Goal: Information Seeking & Learning: Learn about a topic

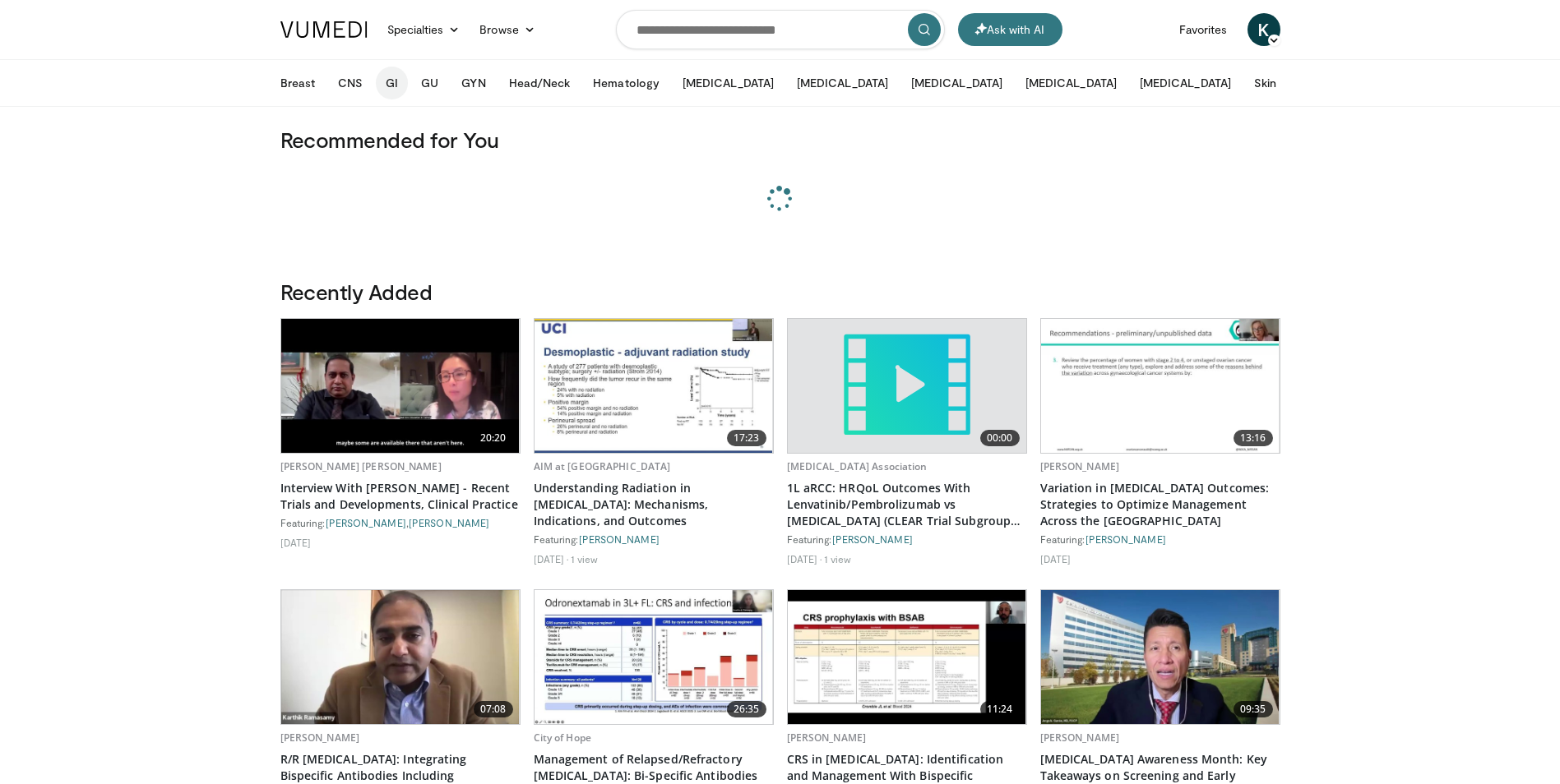
click at [394, 83] on button "GI" at bounding box center [391, 83] width 32 height 32
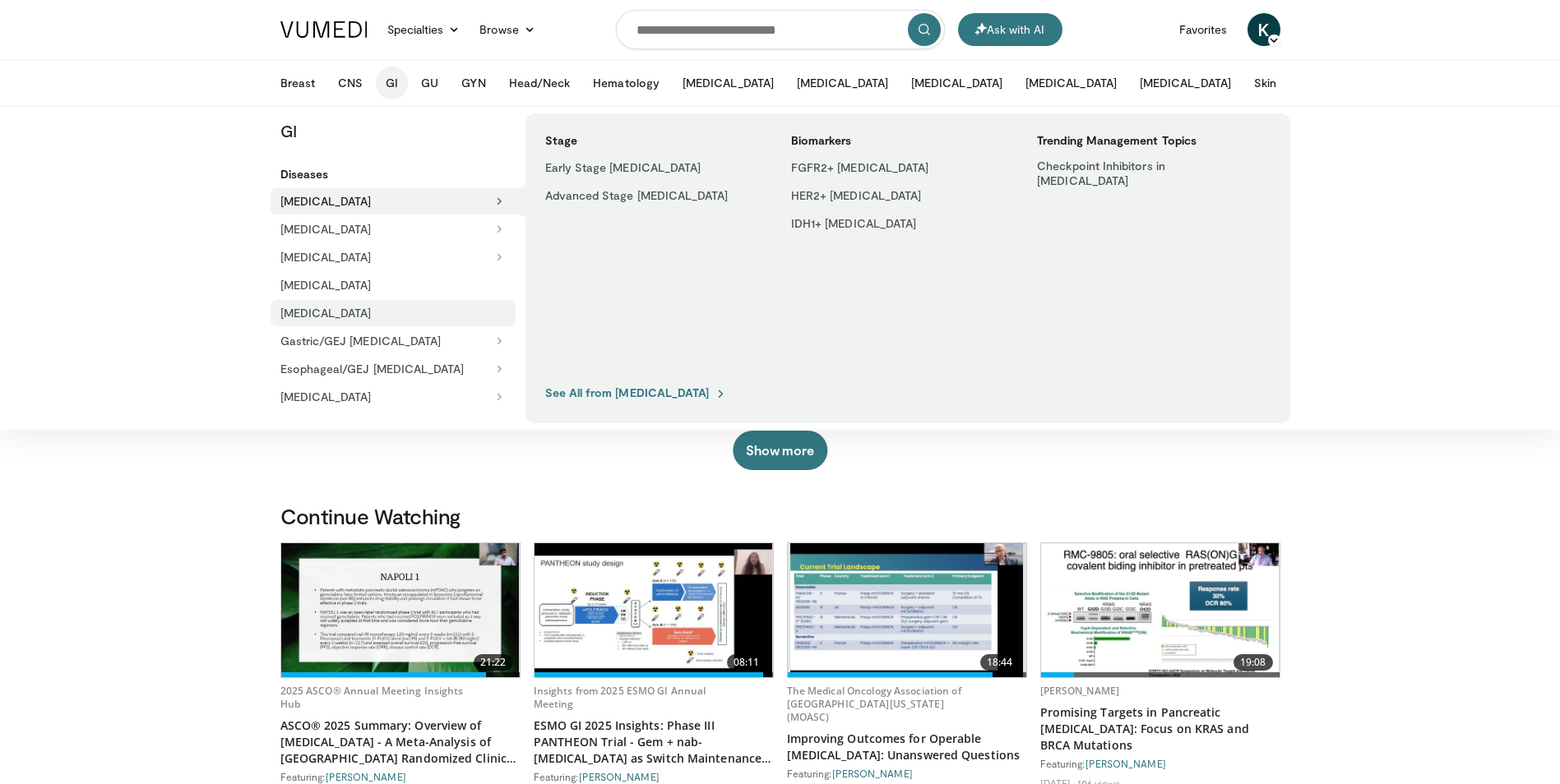
click at [398, 314] on link "[MEDICAL_DATA]" at bounding box center [392, 312] width 245 height 27
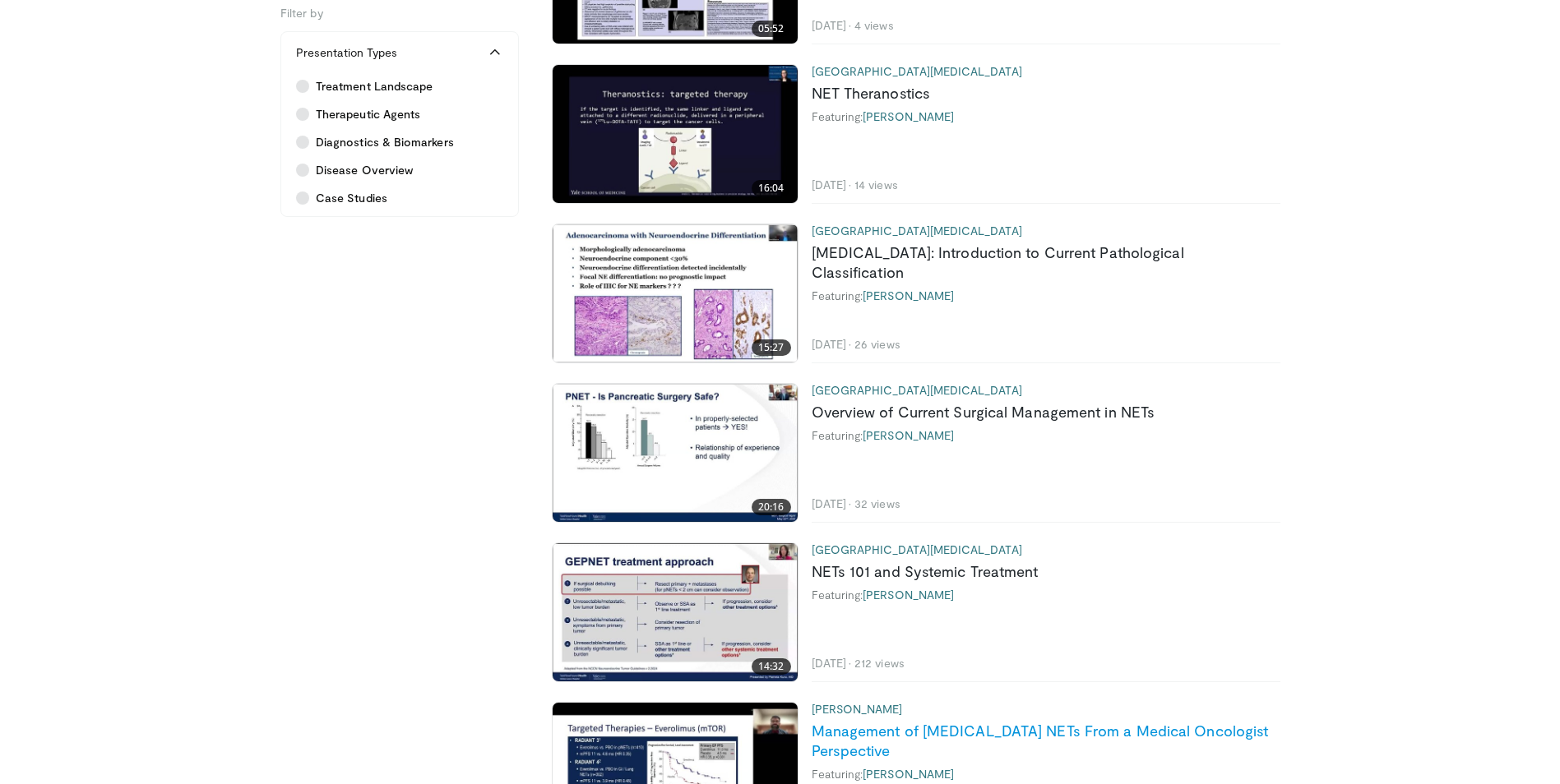
scroll to position [1113, 0]
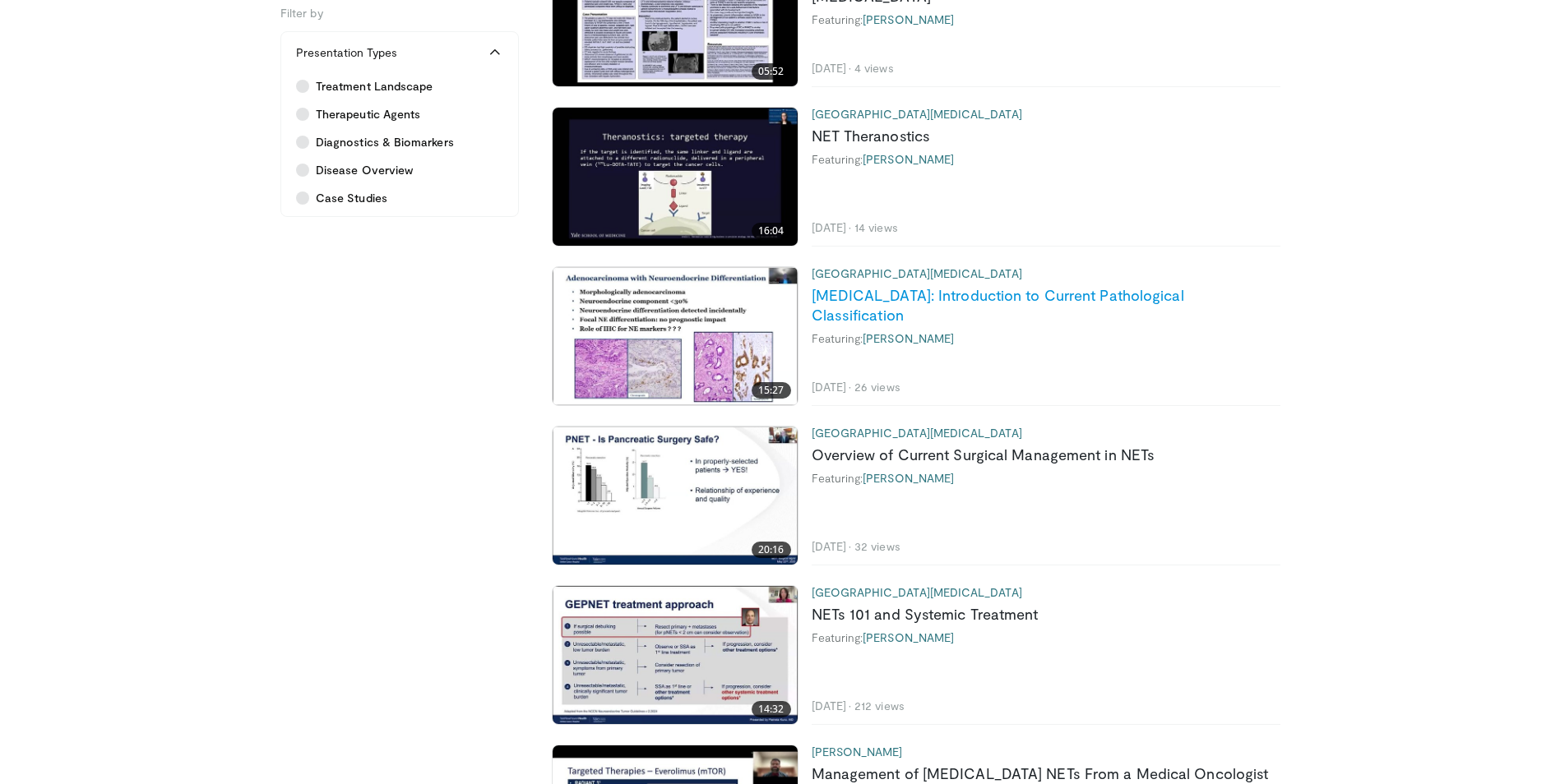
click at [984, 303] on link "GEP NETs: Introduction to Current Pathological Classification" at bounding box center [998, 305] width 373 height 37
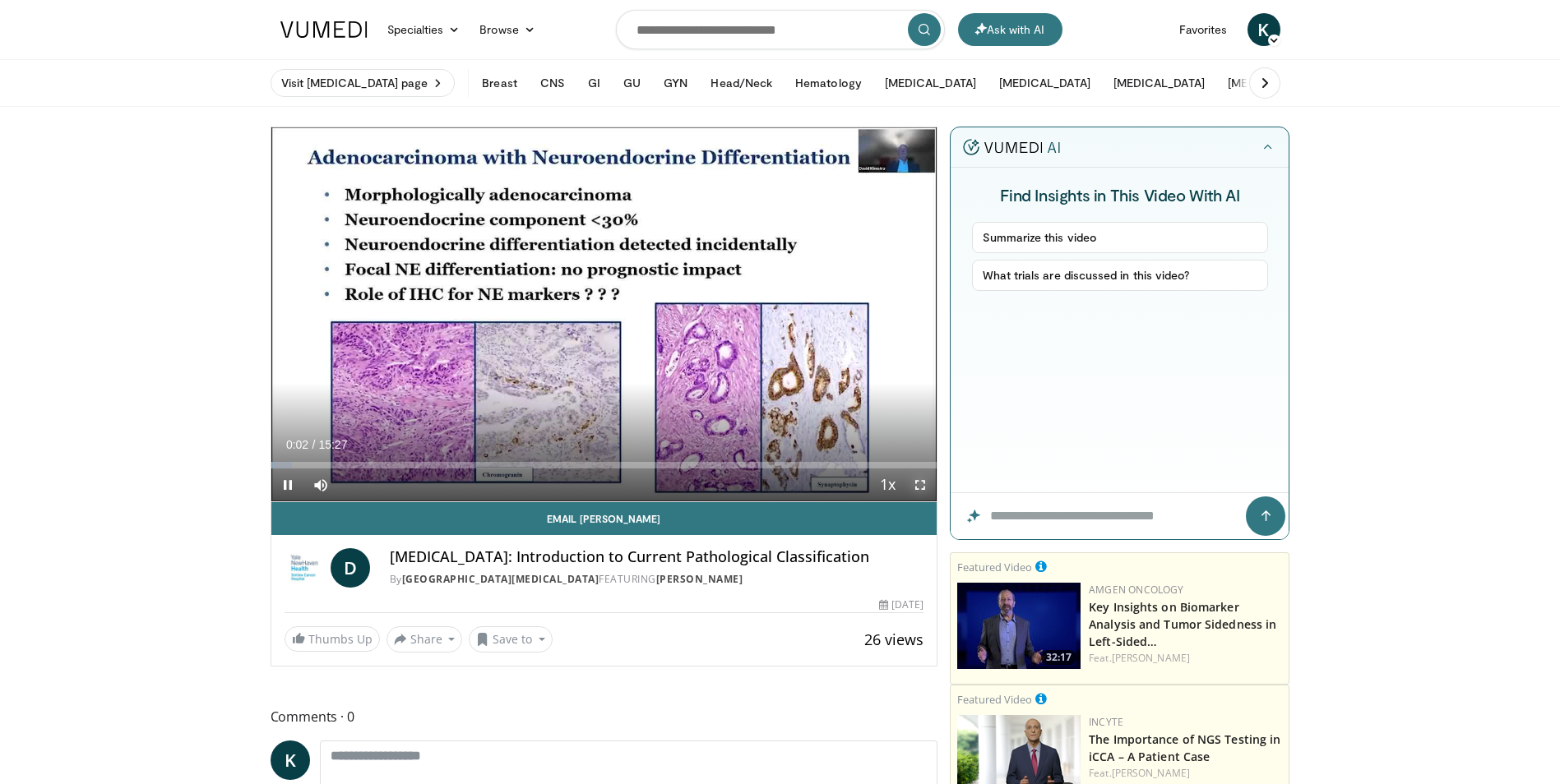
click at [926, 481] on span "Video Player" at bounding box center [919, 484] width 32 height 32
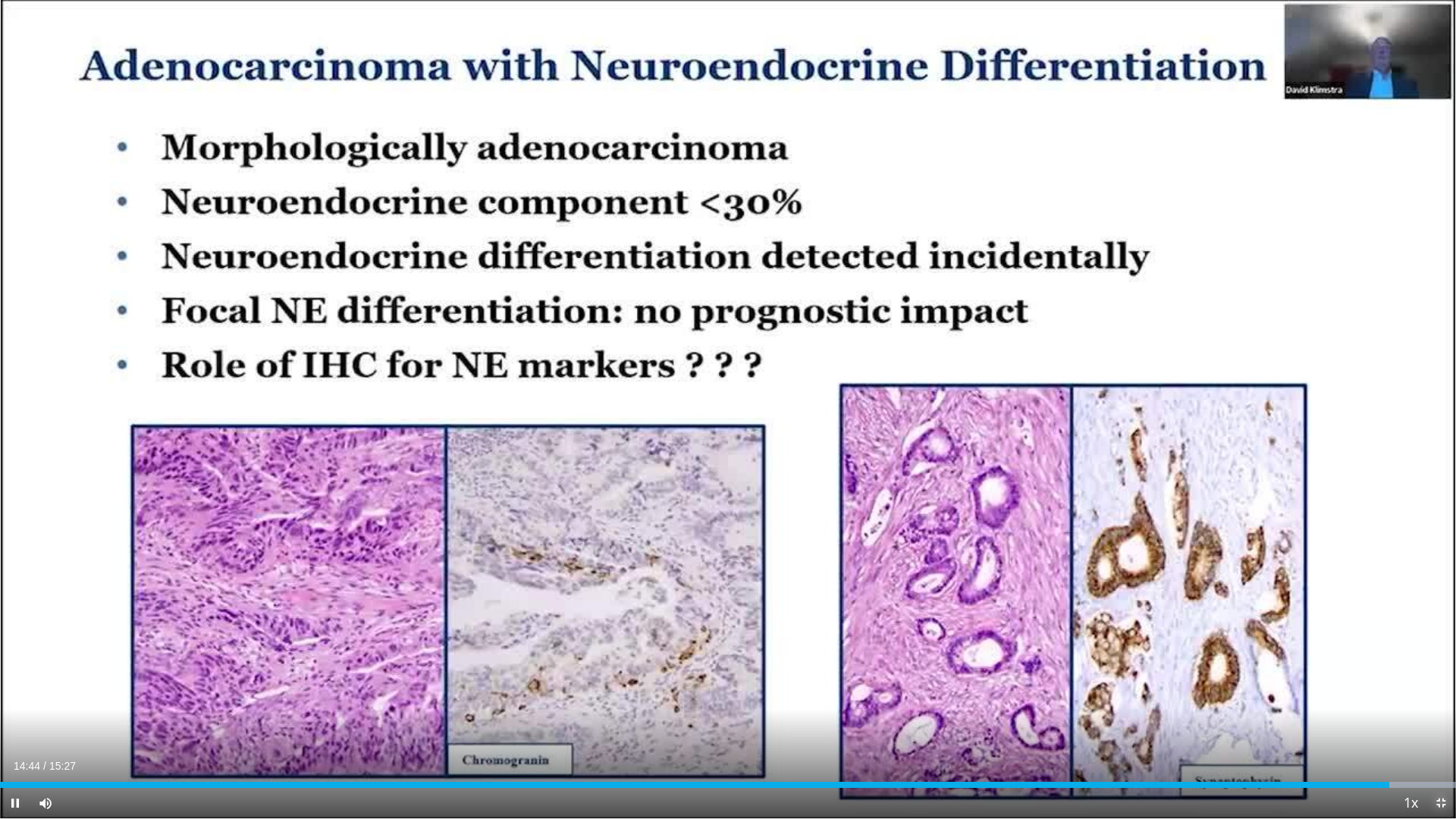
click at [1441, 723] on span "Video Player" at bounding box center [1441, 803] width 30 height 30
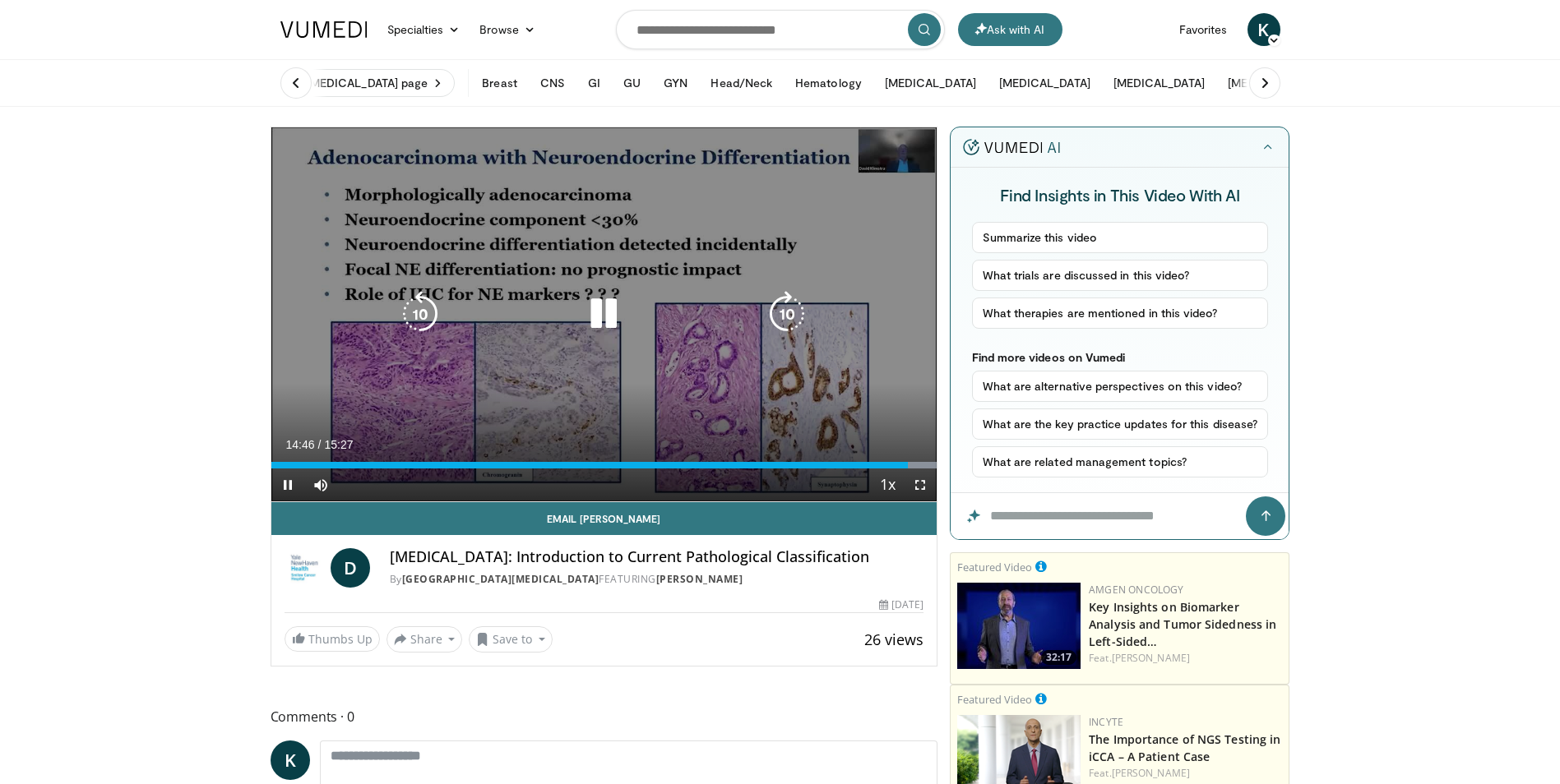
click at [607, 319] on icon "Video Player" at bounding box center [604, 313] width 46 height 46
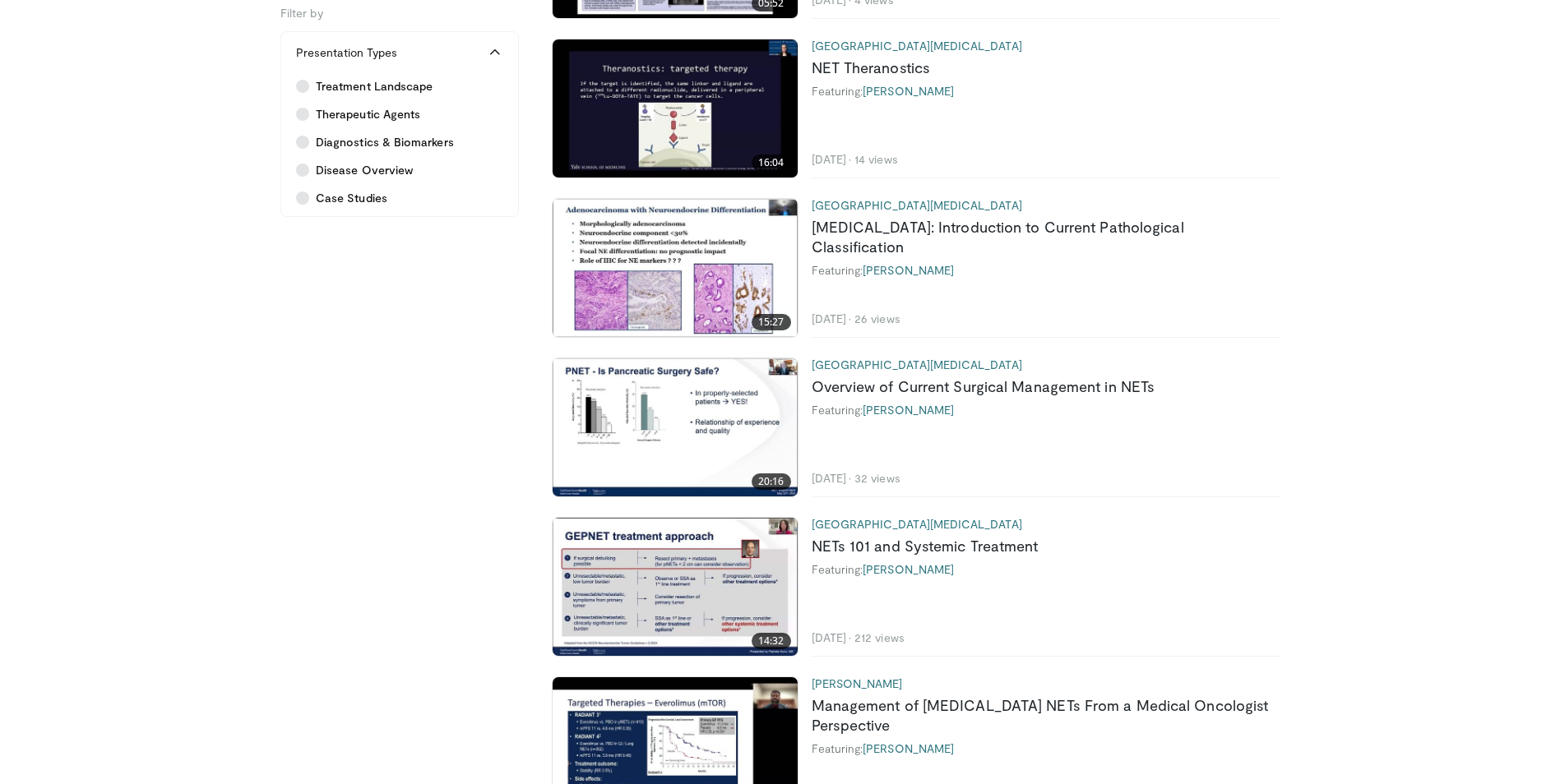
scroll to position [1233, 0]
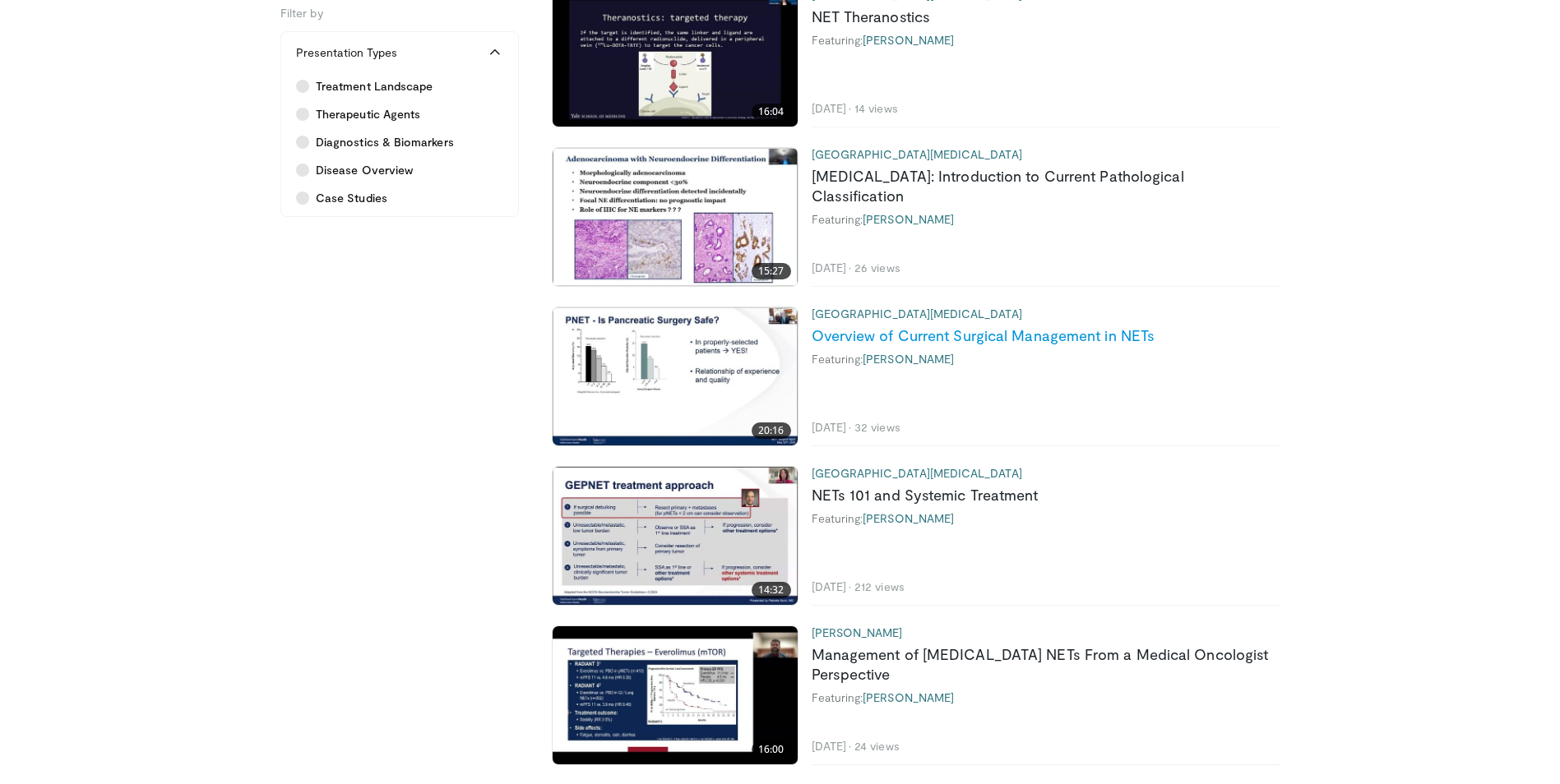
click at [1009, 341] on link "Overview of Current Surgical Management in NETs" at bounding box center [984, 335] width 344 height 18
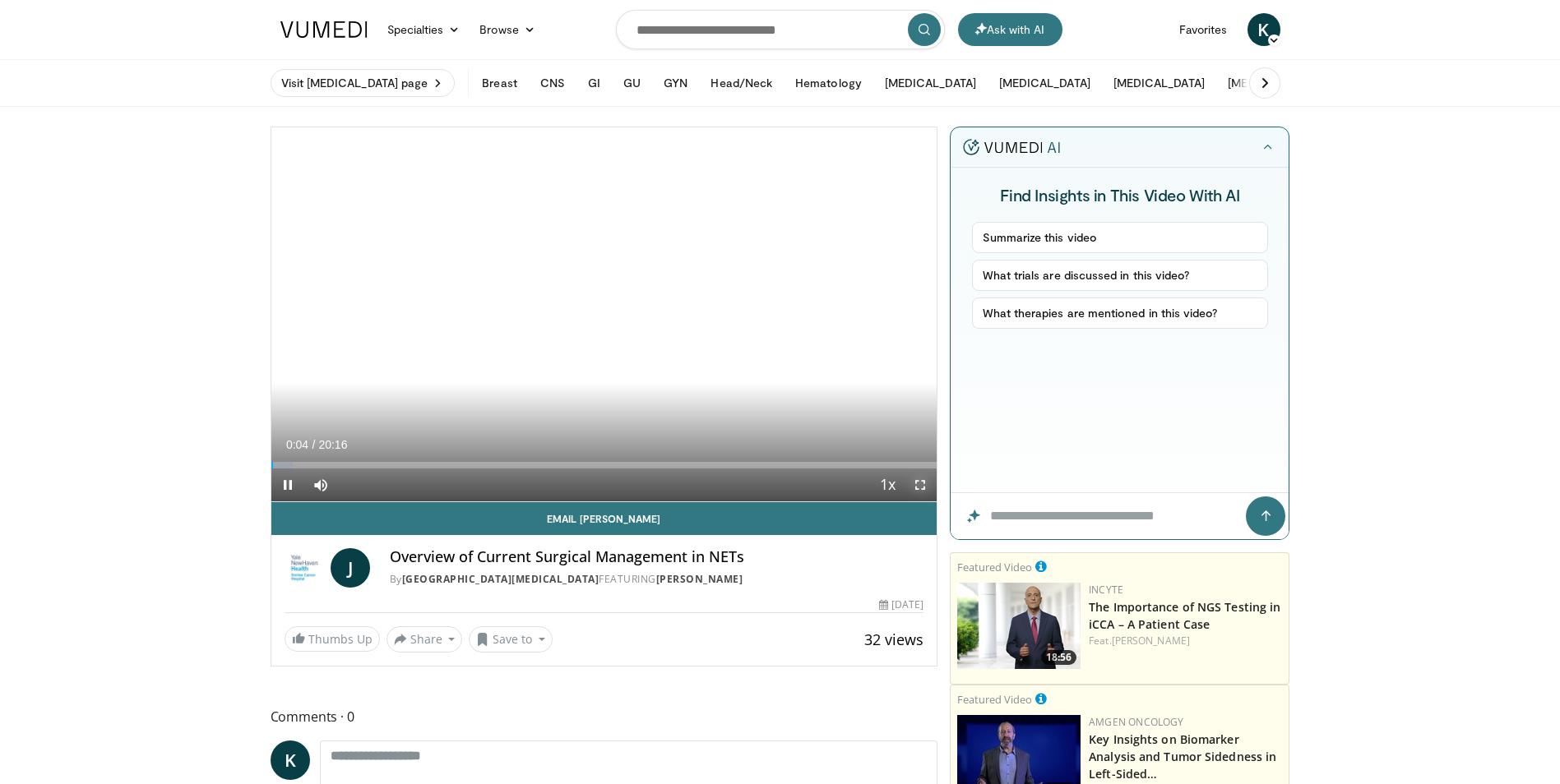
click at [923, 484] on span "Video Player" at bounding box center [919, 484] width 32 height 32
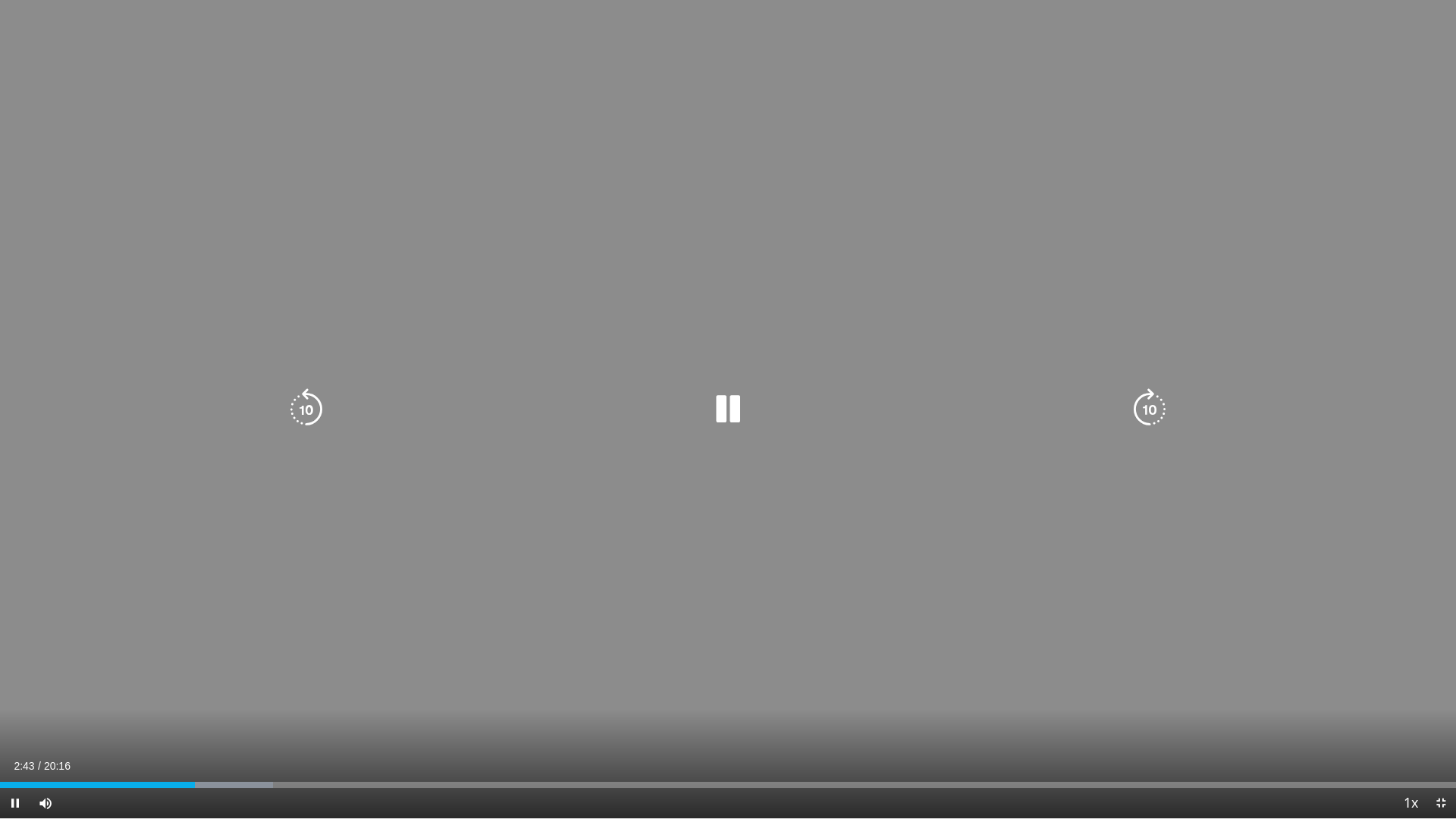
click at [726, 410] on icon "Video Player" at bounding box center [728, 409] width 43 height 43
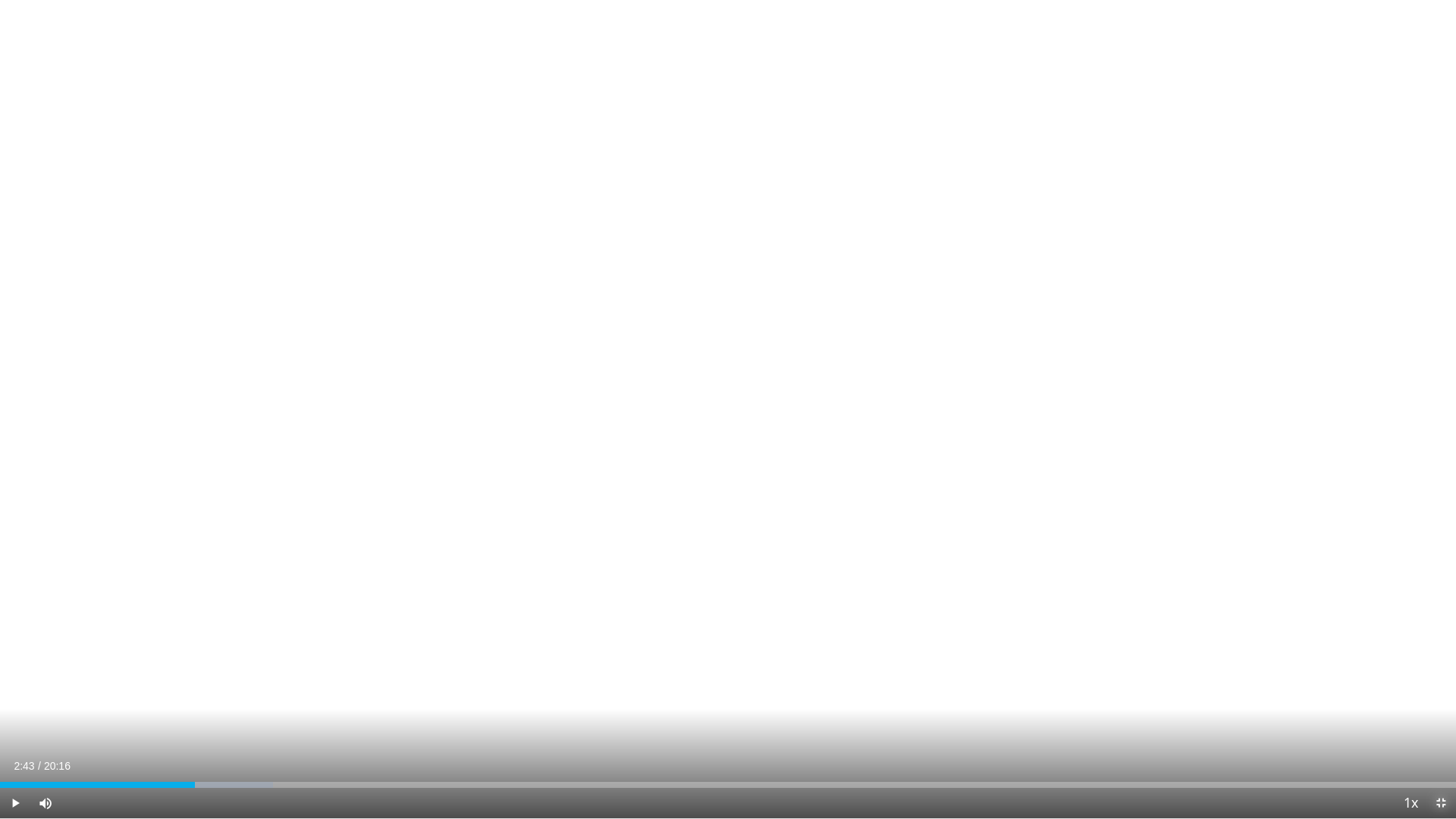
click at [1437, 723] on span "Video Player" at bounding box center [1441, 803] width 30 height 30
